Goal: Check status: Check status

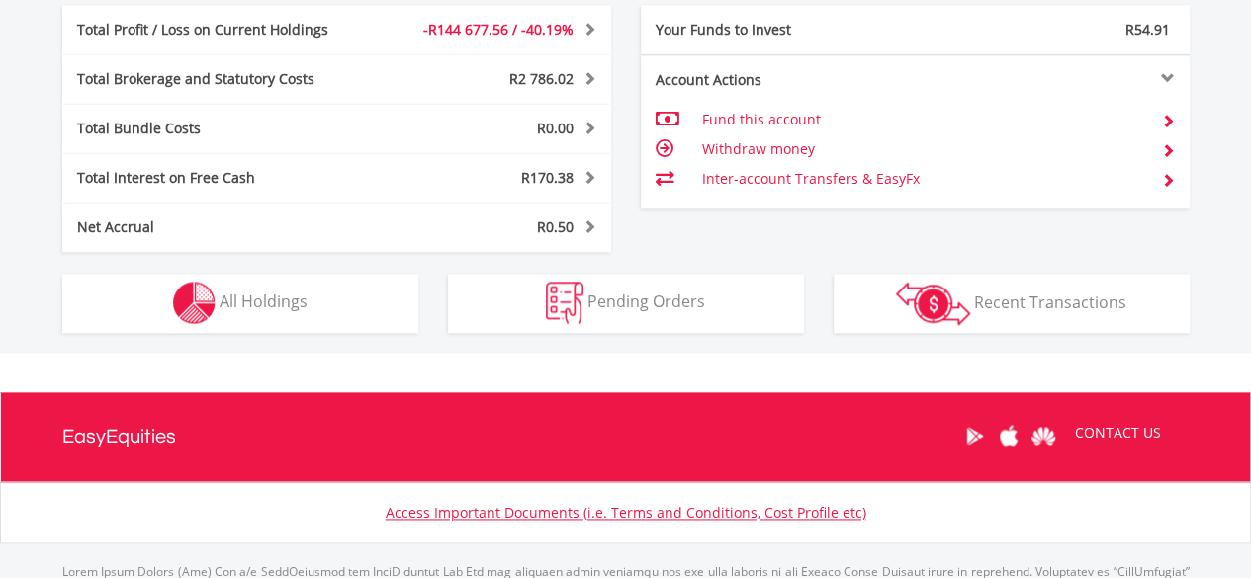
scroll to position [1088, 0]
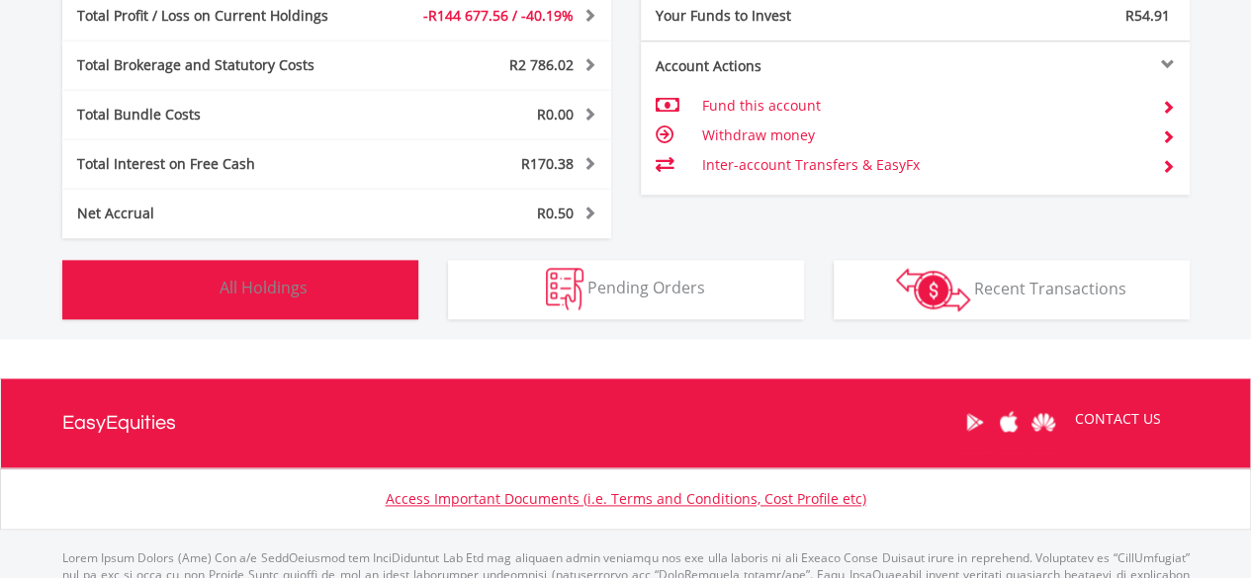
click at [284, 282] on span "All Holdings" at bounding box center [263, 288] width 88 height 22
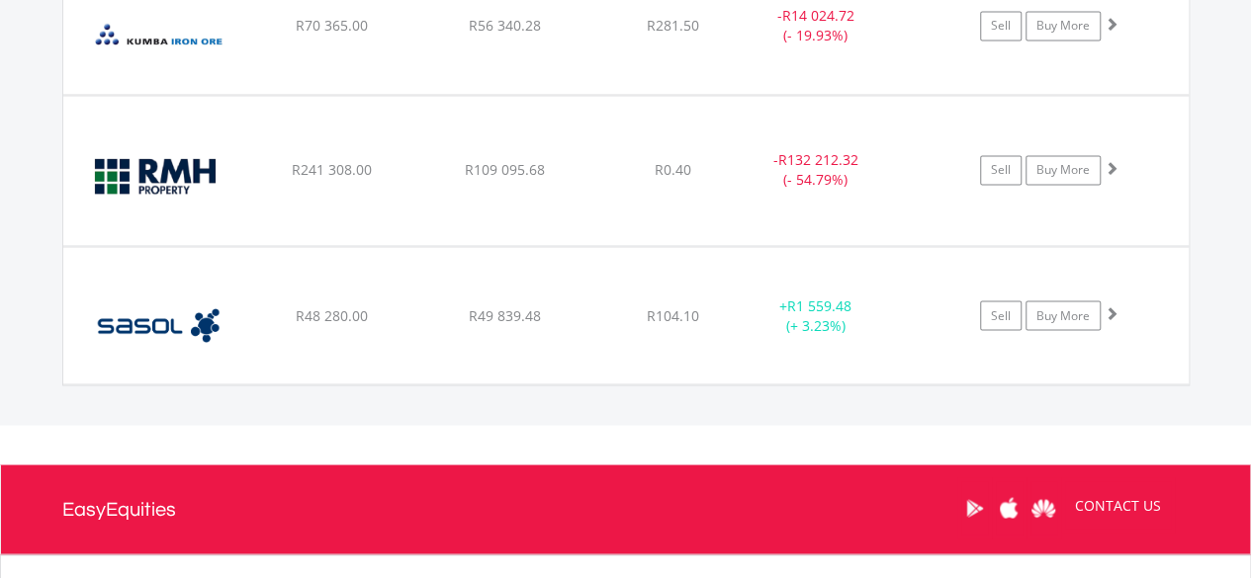
scroll to position [1564, 0]
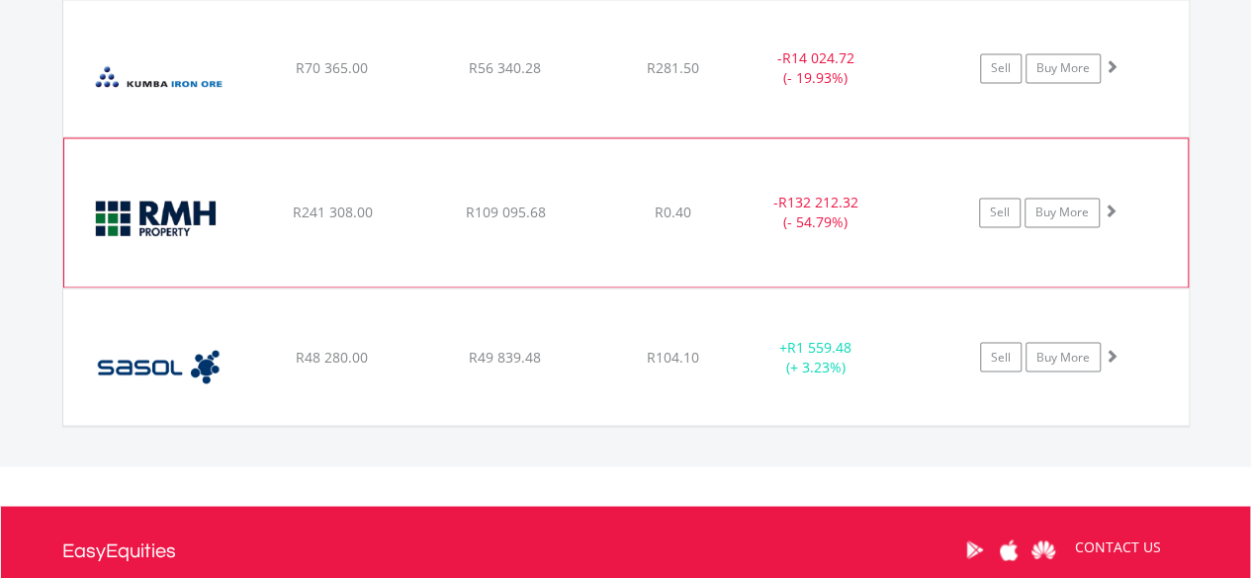
click at [596, 136] on div "﻿ RMB Holdings Limited R241 308.00 R109 095.68 R0.40 - R132 212.32 (- 54.79%) S…" at bounding box center [625, 68] width 1125 height 136
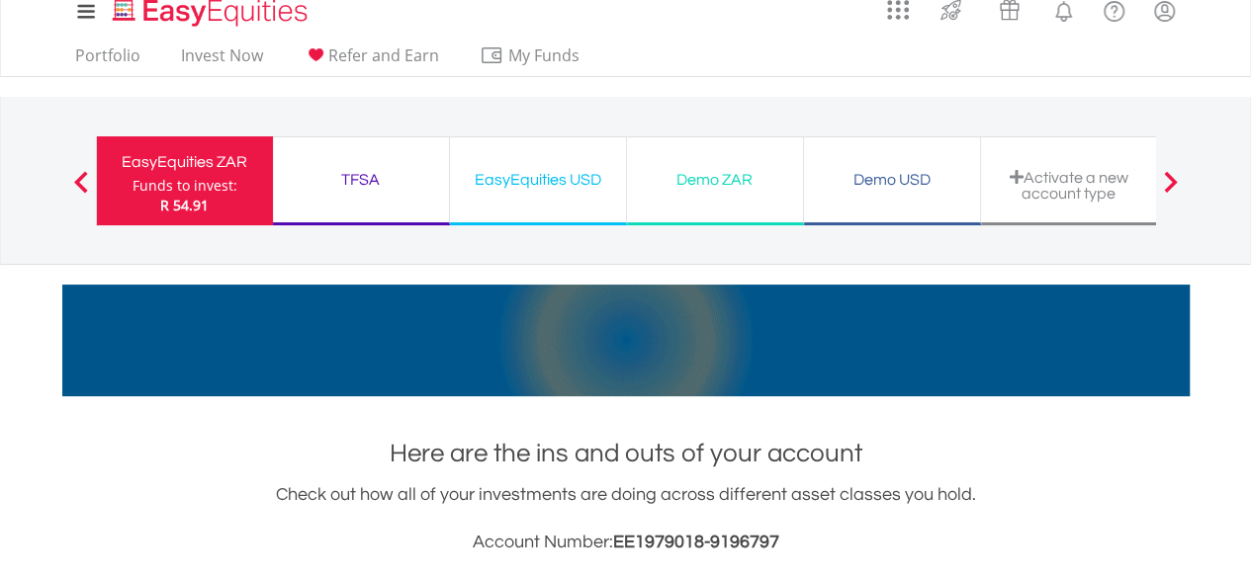
scroll to position [0, 0]
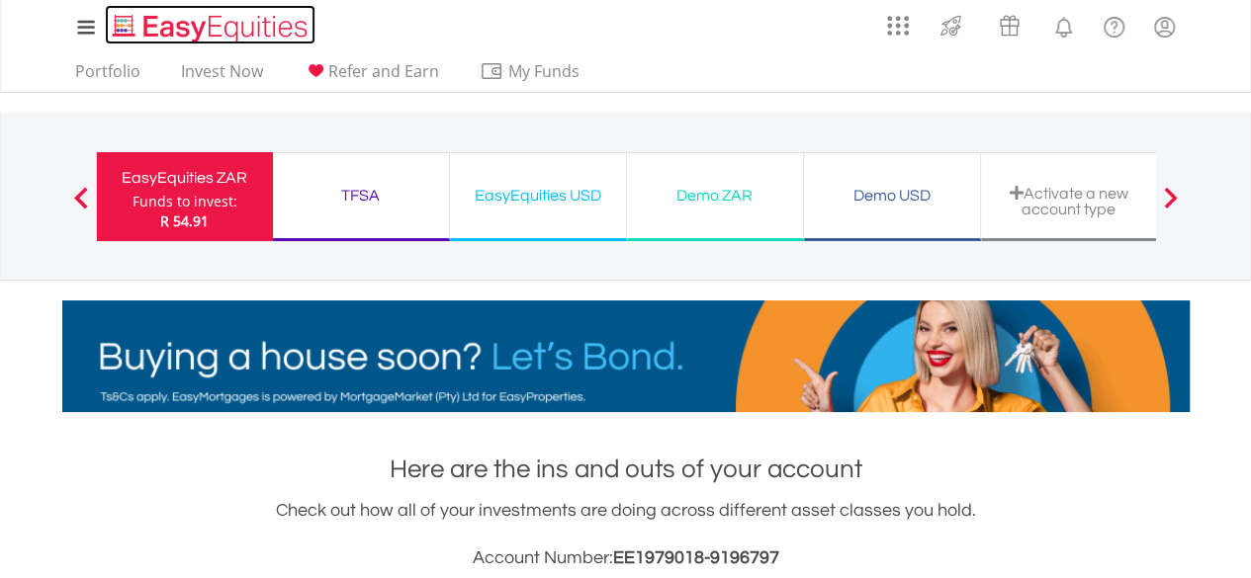
click at [228, 33] on img "Home page" at bounding box center [212, 28] width 207 height 33
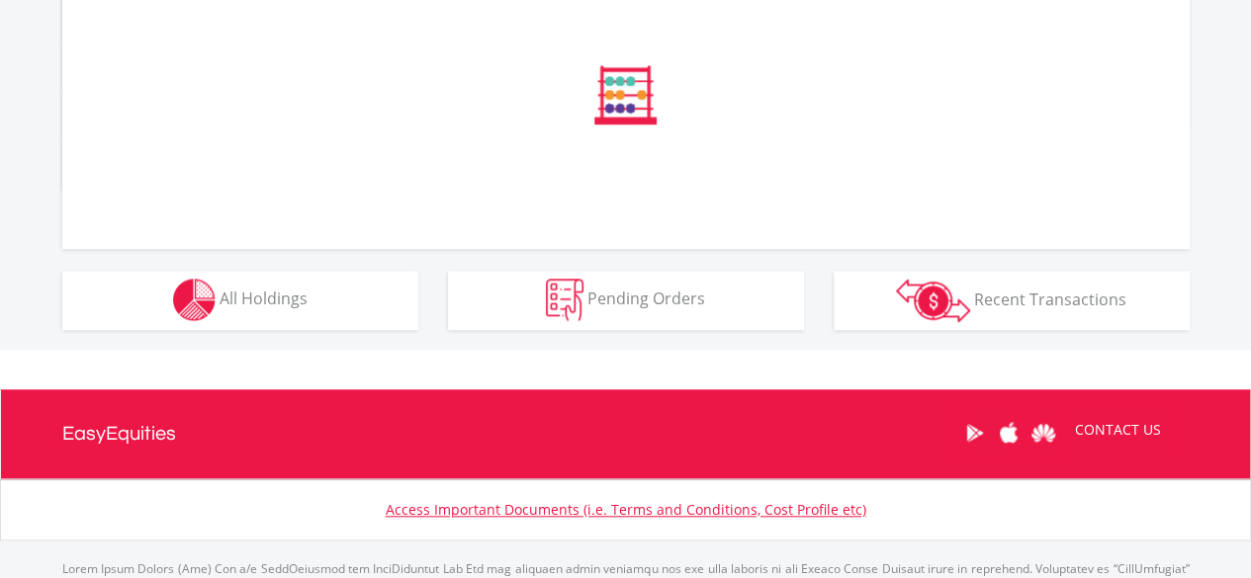
scroll to position [791, 0]
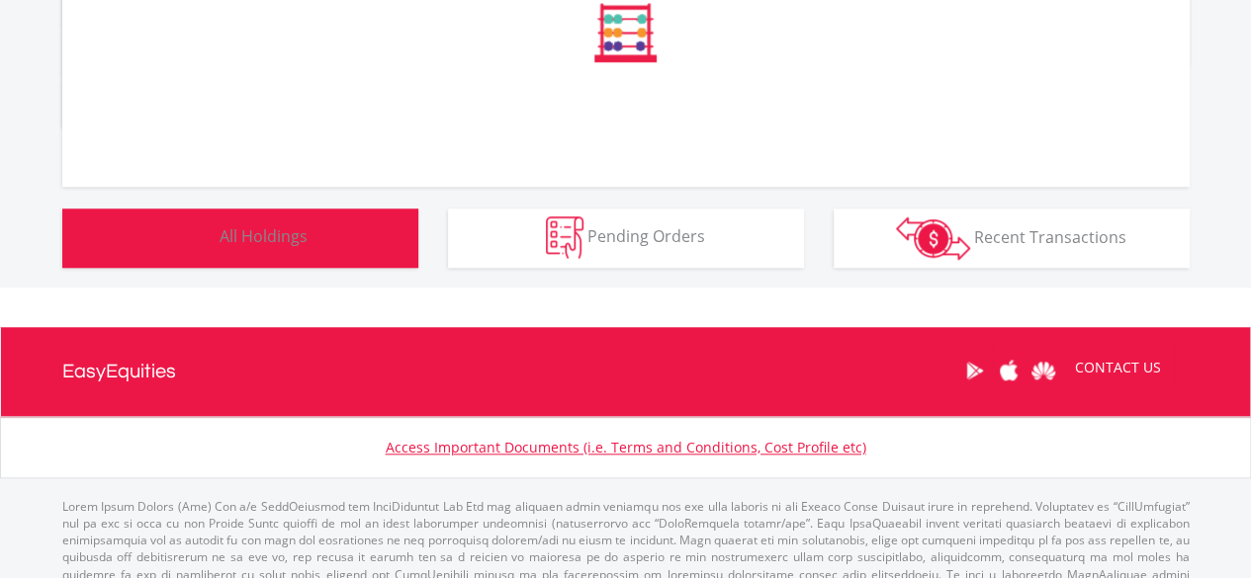
click at [307, 241] on button "Holdings All Holdings" at bounding box center [240, 238] width 356 height 59
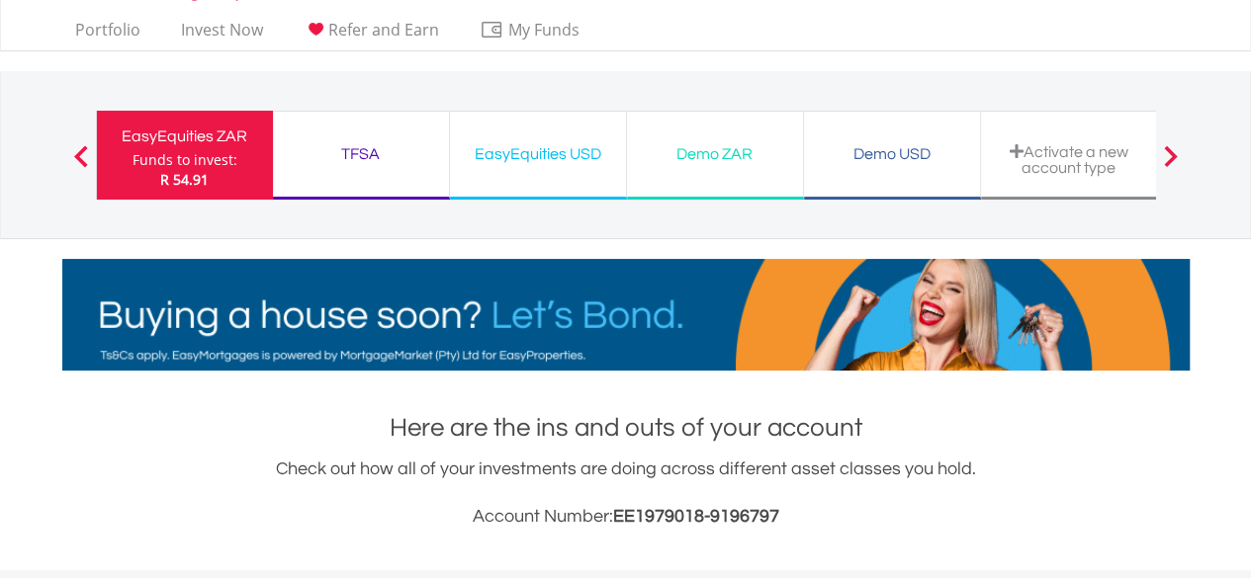
scroll to position [0, 0]
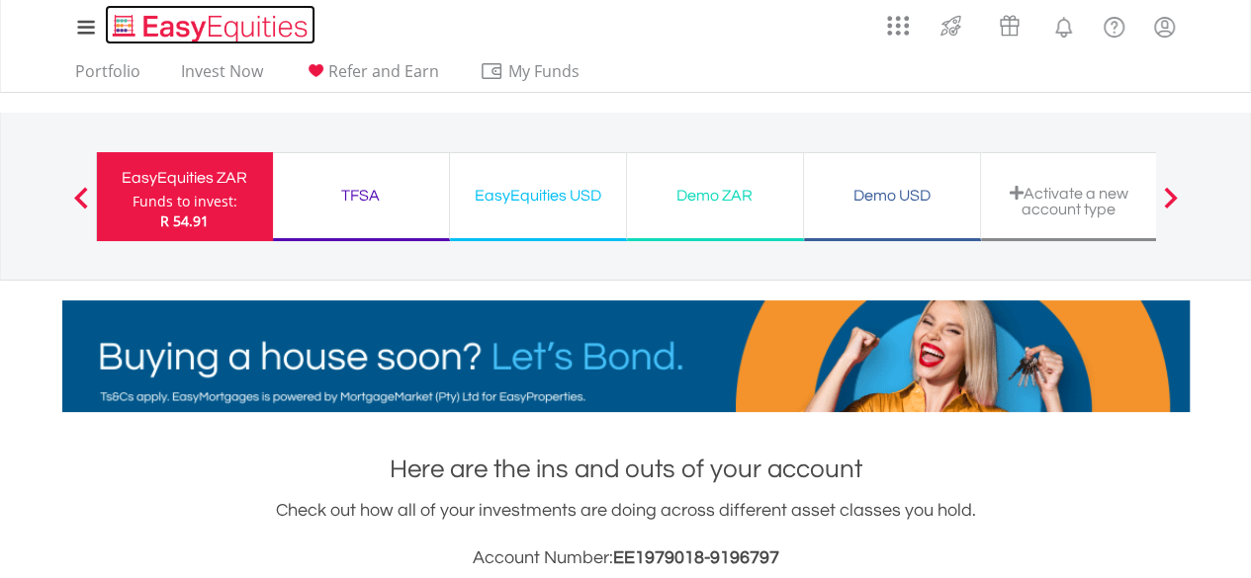
click at [245, 27] on img "Home page" at bounding box center [212, 28] width 207 height 33
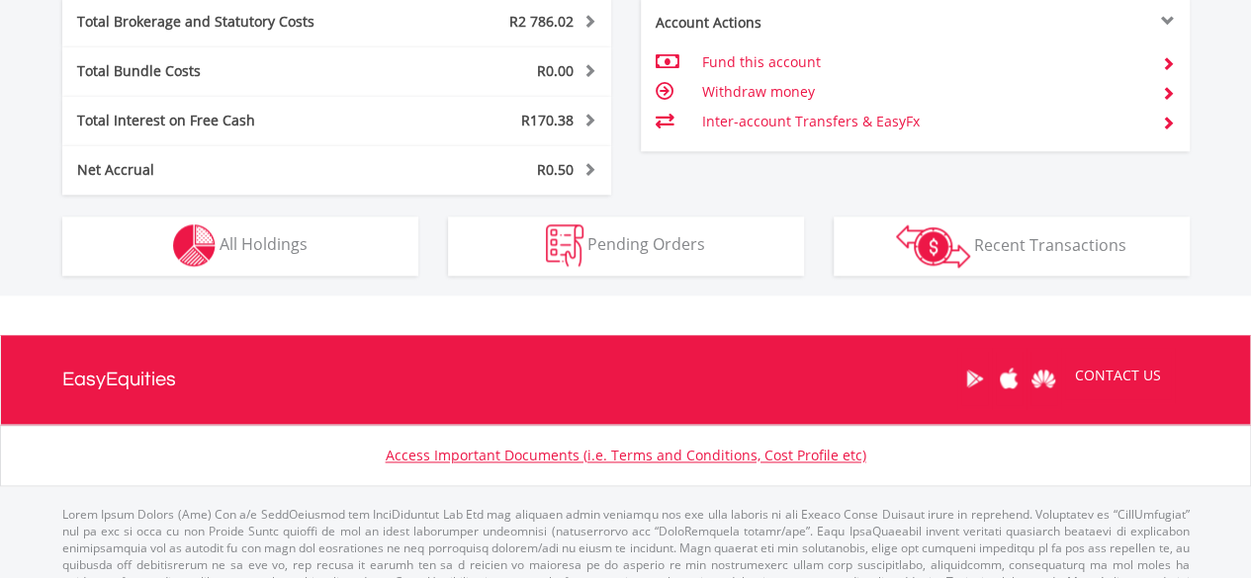
scroll to position [1171, 0]
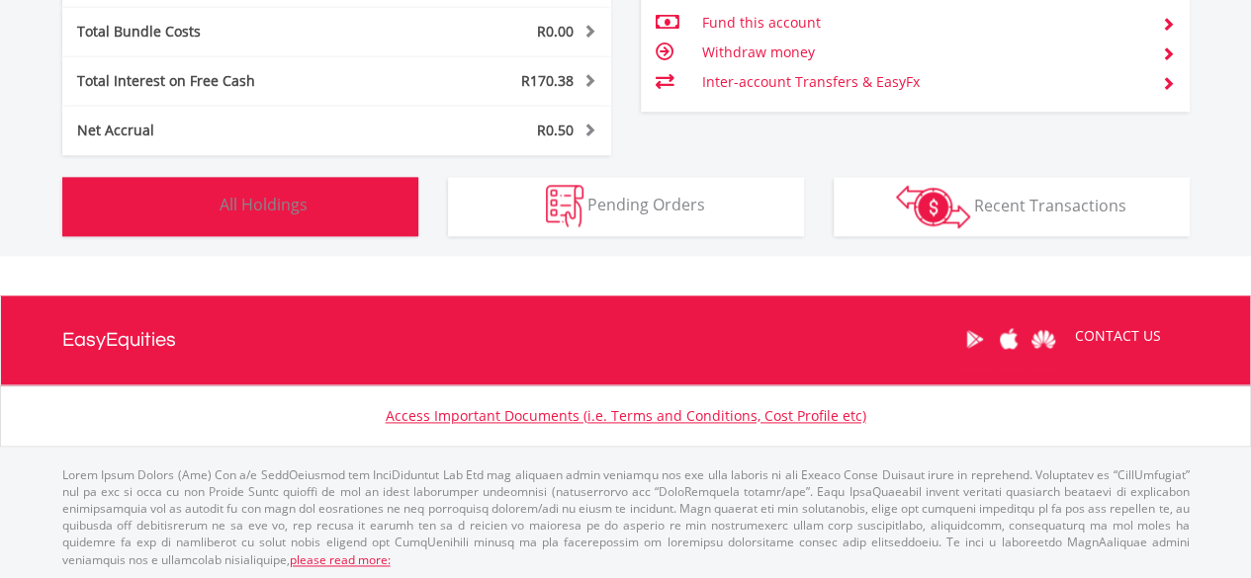
click at [233, 199] on span "All Holdings" at bounding box center [263, 205] width 88 height 22
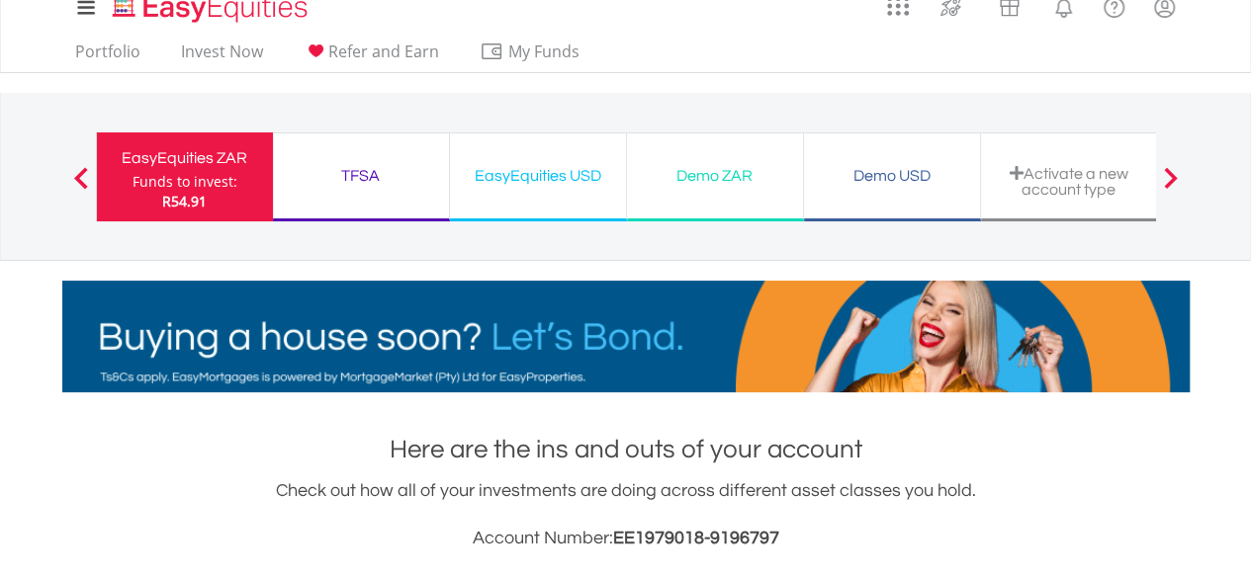
scroll to position [0, 0]
